Goal: Find specific page/section: Find specific page/section

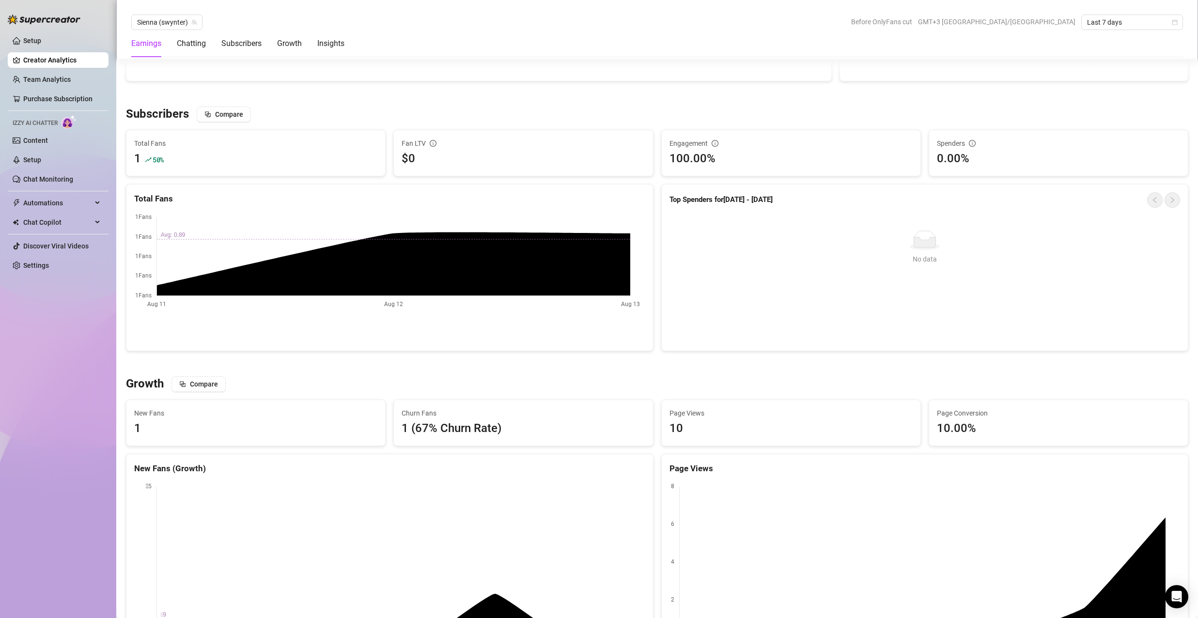
scroll to position [630, 0]
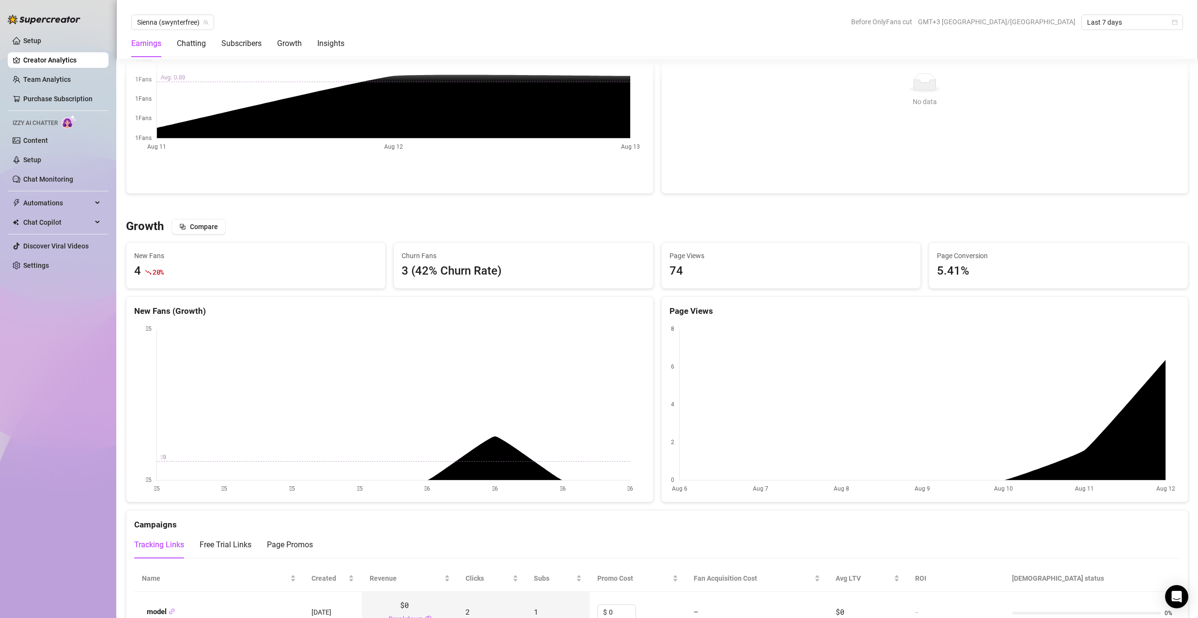
scroll to position [920, 0]
